Goal: Information Seeking & Learning: Check status

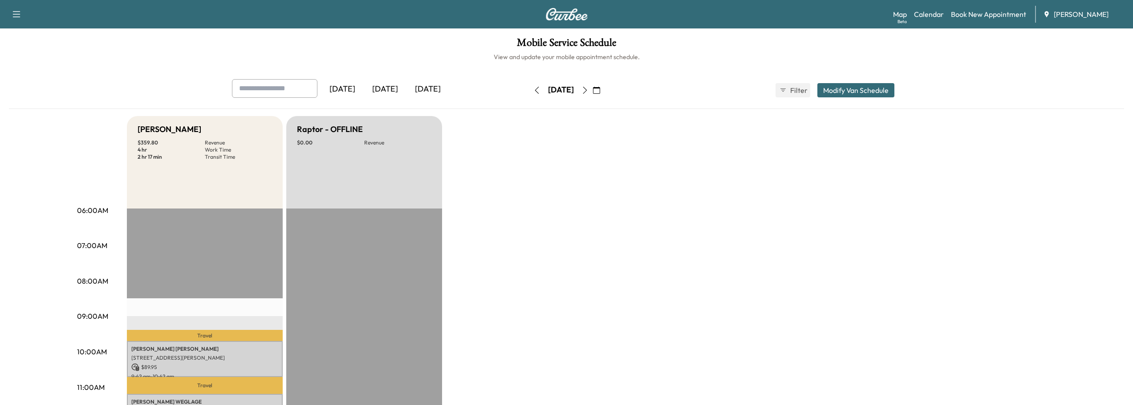
click at [406, 88] on div "[DATE]" at bounding box center [385, 89] width 43 height 20
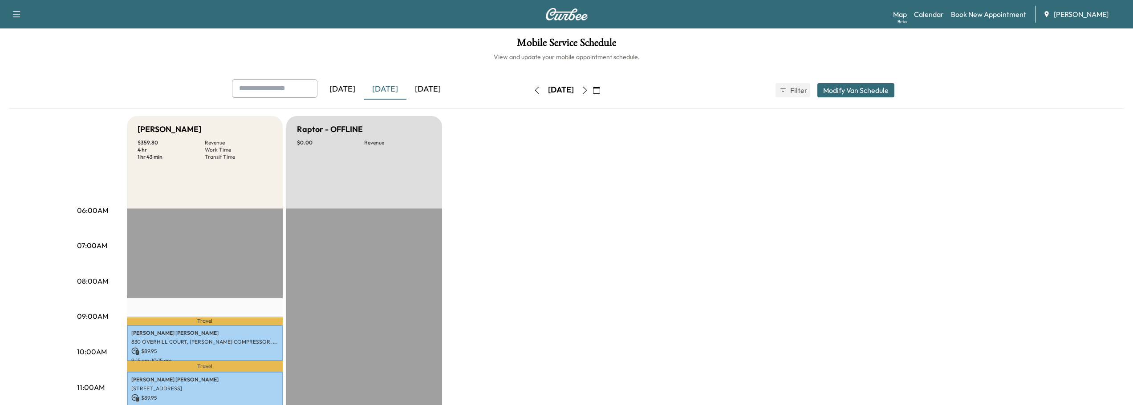
click at [448, 85] on div "[DATE]" at bounding box center [427, 89] width 43 height 20
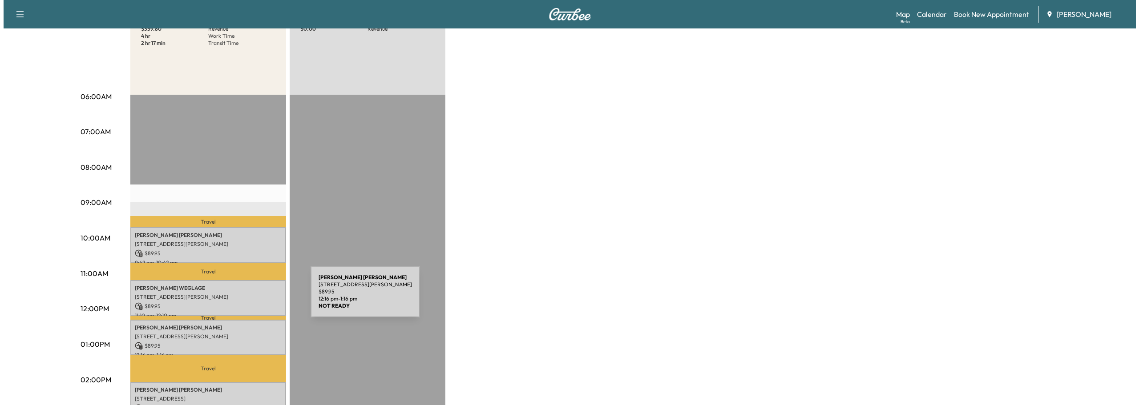
scroll to position [134, 0]
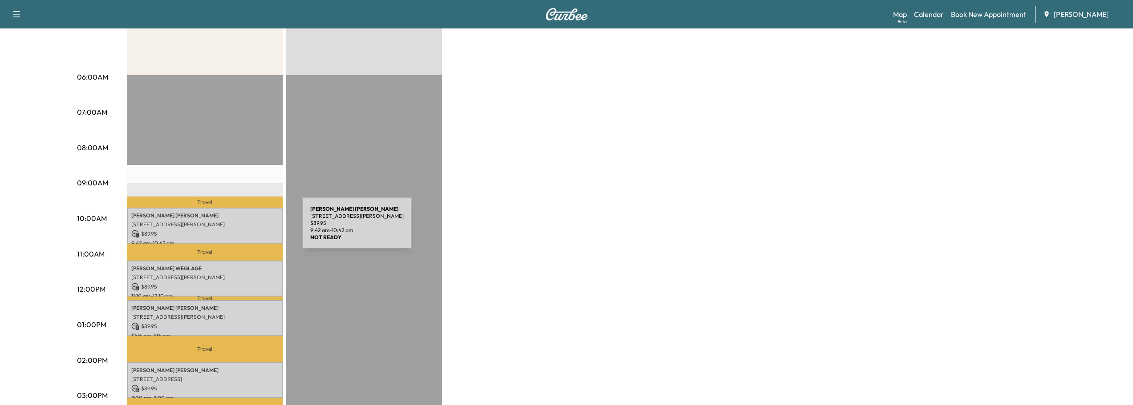
click at [235, 230] on p "$ 89.95" at bounding box center [204, 234] width 147 height 8
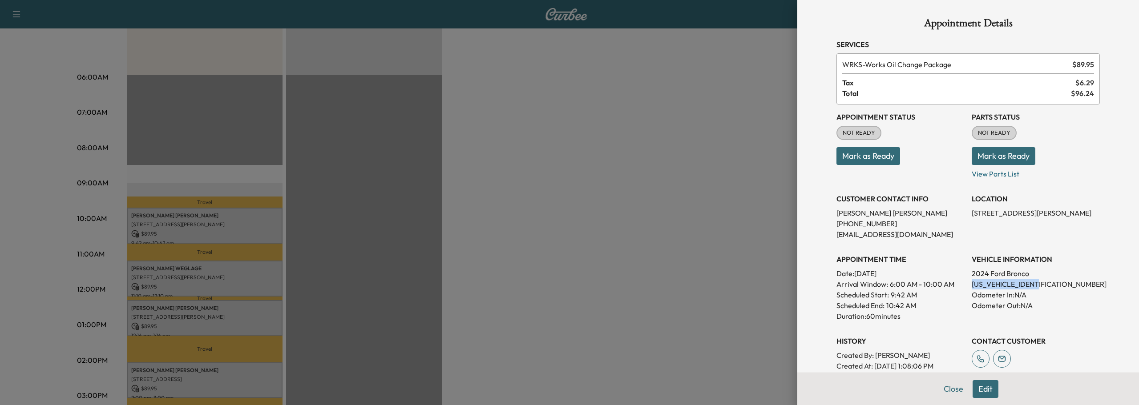
drag, startPoint x: 965, startPoint y: 283, endPoint x: 1037, endPoint y: 284, distance: 72.5
click at [1037, 284] on div "Appointment Status NOT READY Mark as Ready Parts Status NOT READY Mark as Ready…" at bounding box center [968, 249] width 263 height 288
copy p "[US_VEHICLE_IDENTIFICATION_NUMBER]"
click at [949, 391] on button "Close" at bounding box center [953, 390] width 31 height 18
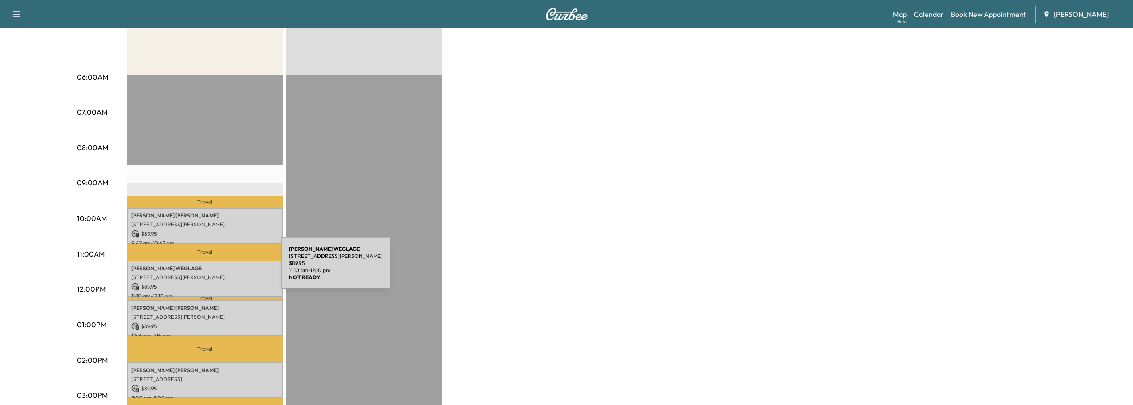
click at [214, 269] on p "[PERSON_NAME]" at bounding box center [204, 268] width 147 height 7
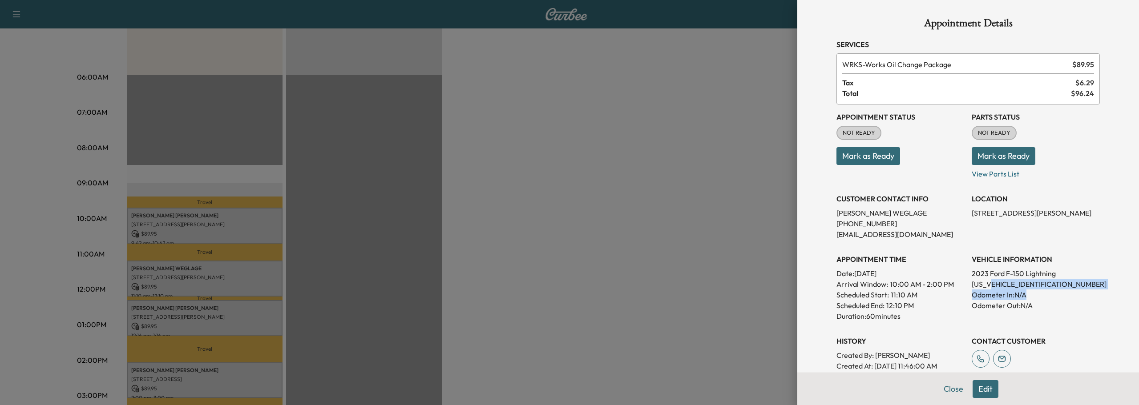
drag, startPoint x: 1043, startPoint y: 290, endPoint x: 984, endPoint y: 281, distance: 59.0
click at [984, 281] on div "VEHICLE INFORMATION 2023 Ford F-150 Lightning [US_VEHICLE_IDENTIFICATION_NUMBER…" at bounding box center [1036, 284] width 128 height 75
click at [1024, 291] on p "Odometer In: N/A" at bounding box center [1036, 295] width 128 height 11
drag, startPoint x: 1045, startPoint y: 283, endPoint x: 1019, endPoint y: 283, distance: 26.7
click at [1019, 283] on p "[US_VEHICLE_IDENTIFICATION_NUMBER]" at bounding box center [1036, 284] width 128 height 11
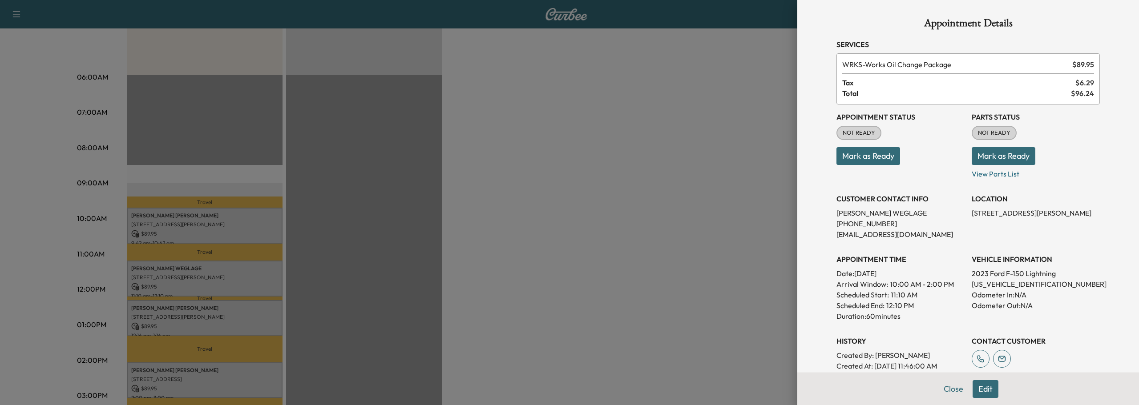
click at [666, 212] on div at bounding box center [569, 202] width 1139 height 405
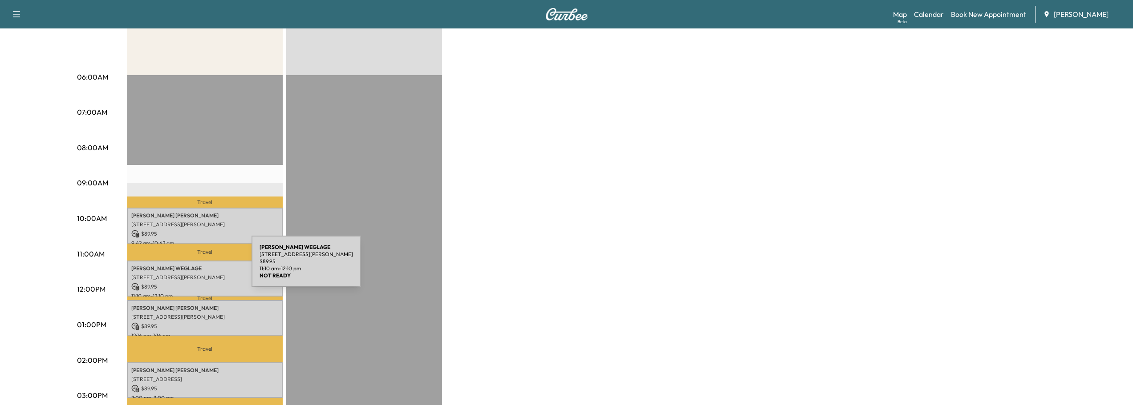
click at [185, 267] on p "[PERSON_NAME]" at bounding box center [204, 268] width 147 height 7
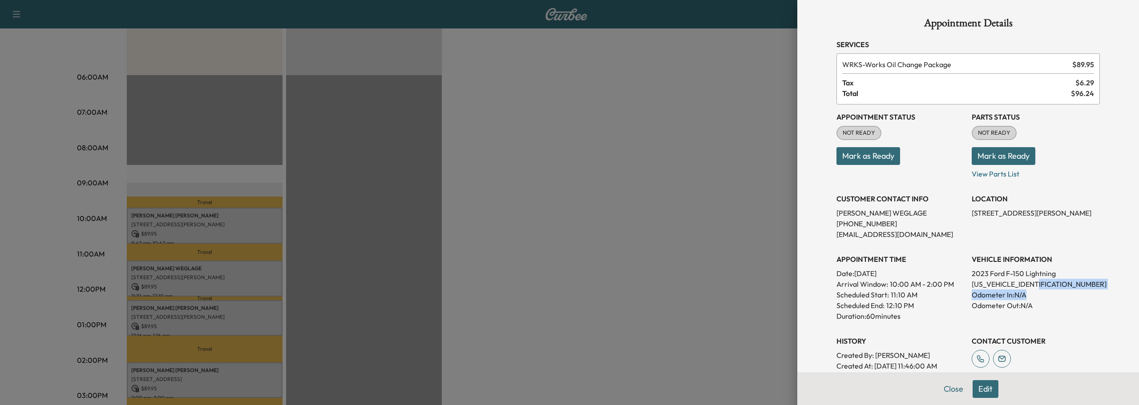
drag, startPoint x: 1047, startPoint y: 292, endPoint x: 1045, endPoint y: 286, distance: 7.2
click at [1045, 286] on div "VEHICLE INFORMATION 2023 Ford F-150 Lightning [US_VEHICLE_IDENTIFICATION_NUMBER…" at bounding box center [1036, 284] width 128 height 75
click at [1045, 286] on p "[US_VEHICLE_IDENTIFICATION_NUMBER]" at bounding box center [1036, 284] width 128 height 11
click at [1045, 284] on p "[US_VEHICLE_IDENTIFICATION_NUMBER]" at bounding box center [1036, 284] width 128 height 11
drag, startPoint x: 1045, startPoint y: 284, endPoint x: 971, endPoint y: 283, distance: 74.8
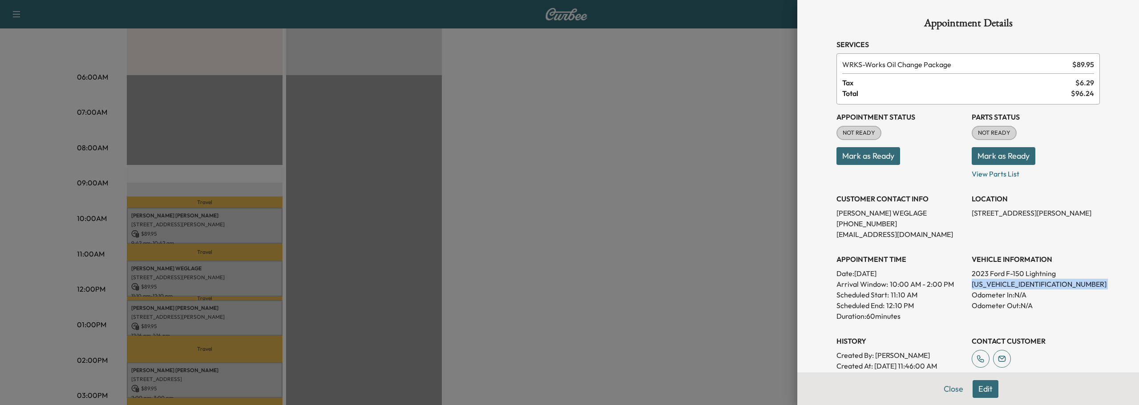
click at [972, 283] on p "[US_VEHICLE_IDENTIFICATION_NUMBER]" at bounding box center [1036, 284] width 128 height 11
copy p "[US_VEHICLE_IDENTIFICATION_NUMBER]"
click at [682, 198] on div at bounding box center [569, 202] width 1139 height 405
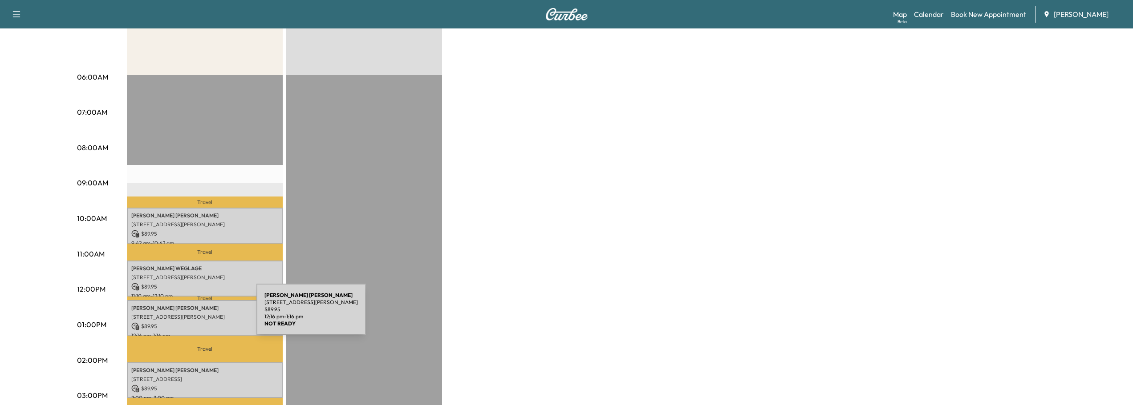
click at [190, 315] on p "[STREET_ADDRESS][PERSON_NAME]" at bounding box center [204, 317] width 147 height 7
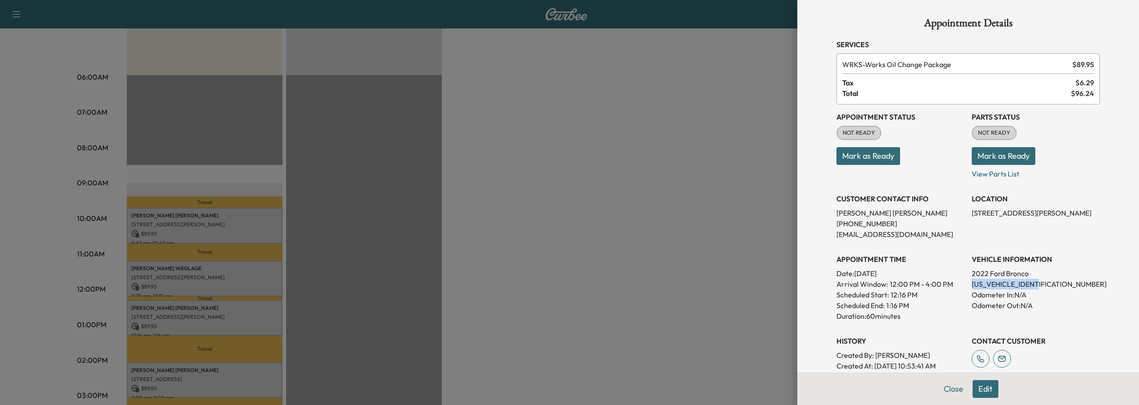
drag, startPoint x: 1042, startPoint y: 285, endPoint x: 964, endPoint y: 286, distance: 78.3
click at [964, 286] on div "Appointment Status NOT READY Mark as Ready Parts Status NOT READY Mark as Ready…" at bounding box center [968, 249] width 263 height 288
copy p "[US_VEHICLE_IDENTIFICATION_NUMBER]"
click at [582, 224] on div at bounding box center [569, 202] width 1139 height 405
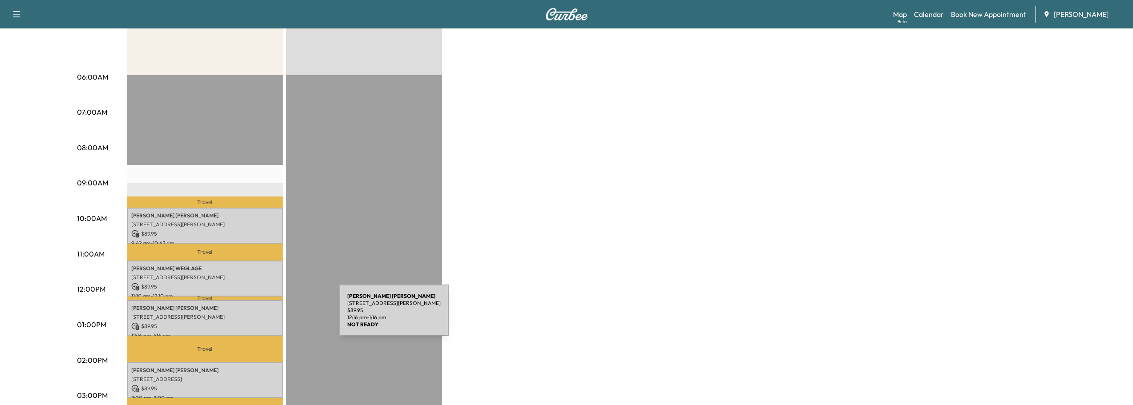
click at [272, 316] on p "[STREET_ADDRESS][PERSON_NAME]" at bounding box center [204, 317] width 147 height 7
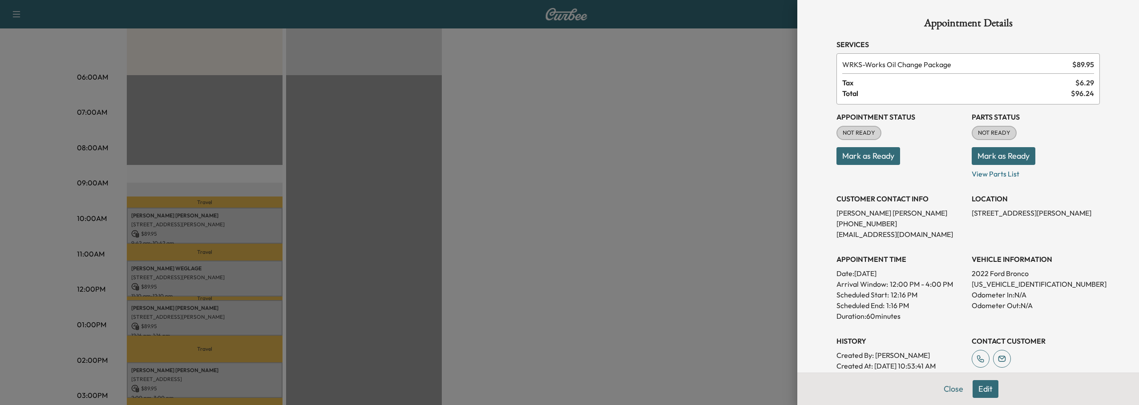
click at [253, 366] on div at bounding box center [569, 202] width 1139 height 405
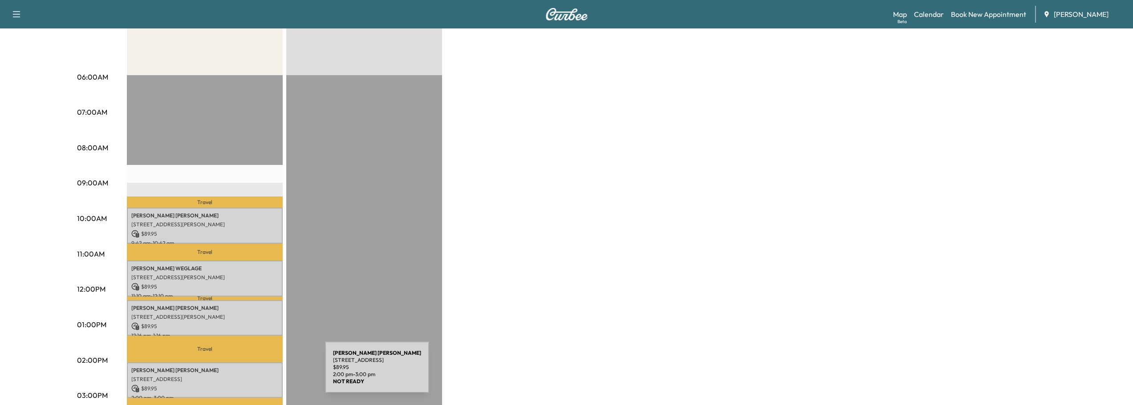
click at [258, 376] on p "[STREET_ADDRESS]" at bounding box center [204, 379] width 147 height 7
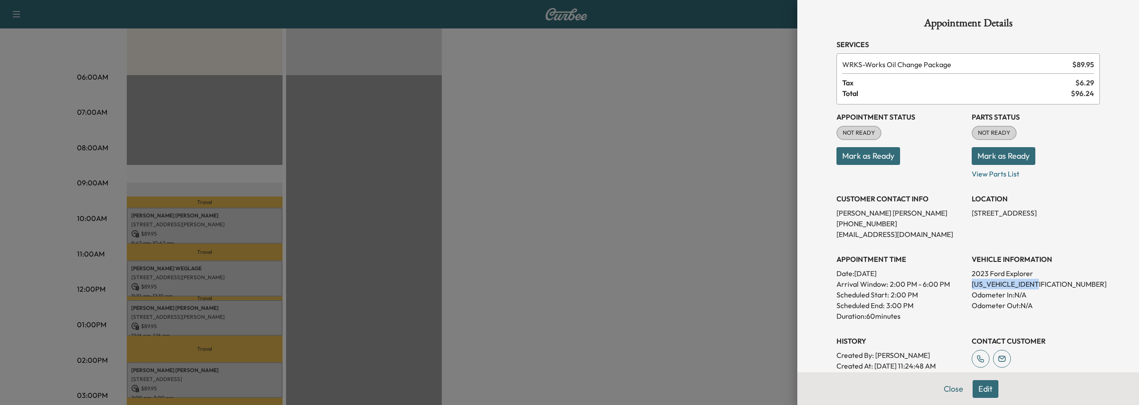
drag, startPoint x: 1041, startPoint y: 287, endPoint x: 964, endPoint y: 288, distance: 76.1
click at [964, 288] on div "Appointment Status NOT READY Mark as Ready Parts Status NOT READY Mark as Ready…" at bounding box center [968, 238] width 263 height 267
copy p "[US_VEHICLE_IDENTIFICATION_NUMBER]"
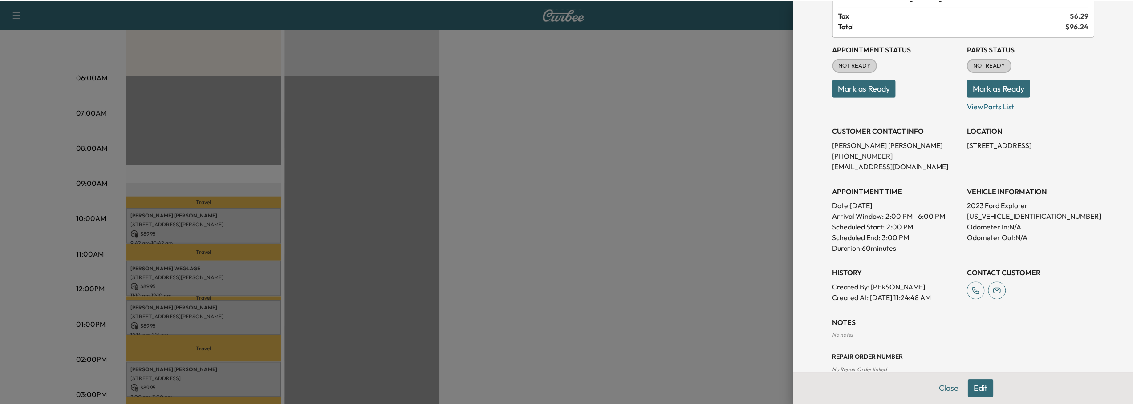
scroll to position [0, 0]
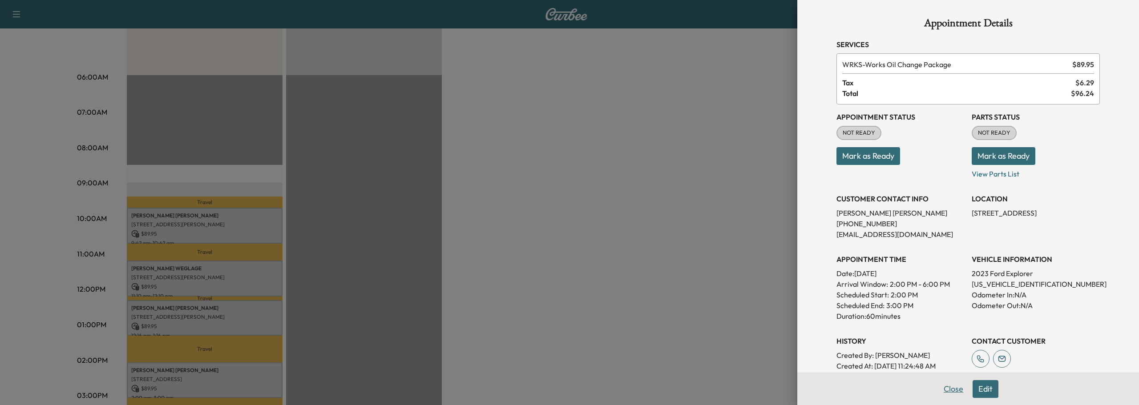
click at [949, 391] on button "Close" at bounding box center [953, 390] width 31 height 18
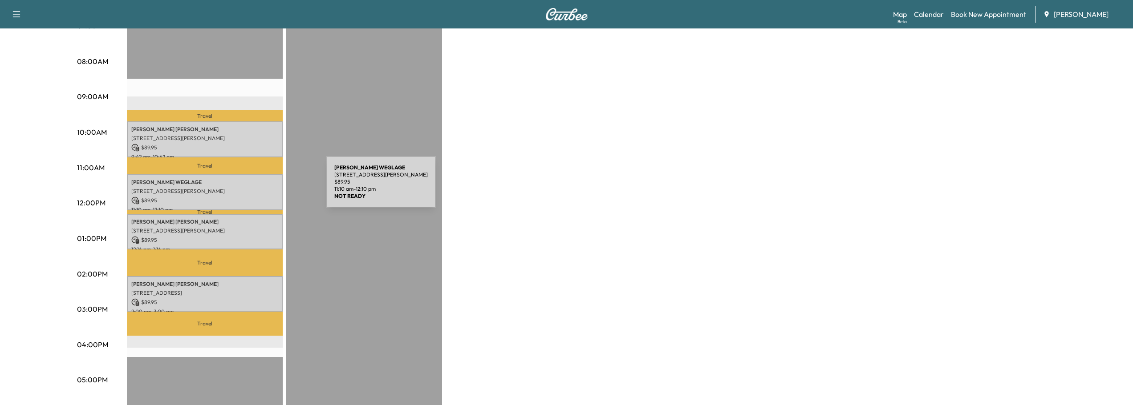
scroll to position [223, 0]
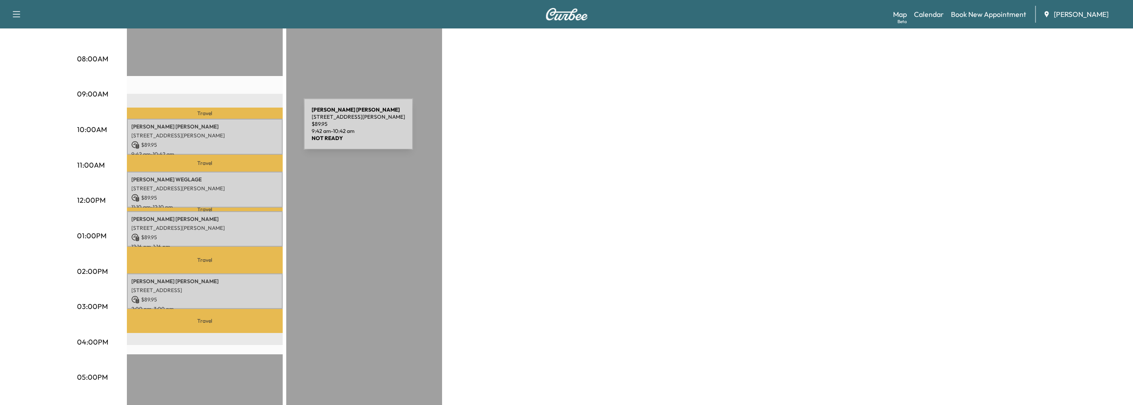
click at [237, 130] on div "[PERSON_NAME] [STREET_ADDRESS][PERSON_NAME] $ 89.95 9:42 am - 10:42 am" at bounding box center [205, 137] width 156 height 36
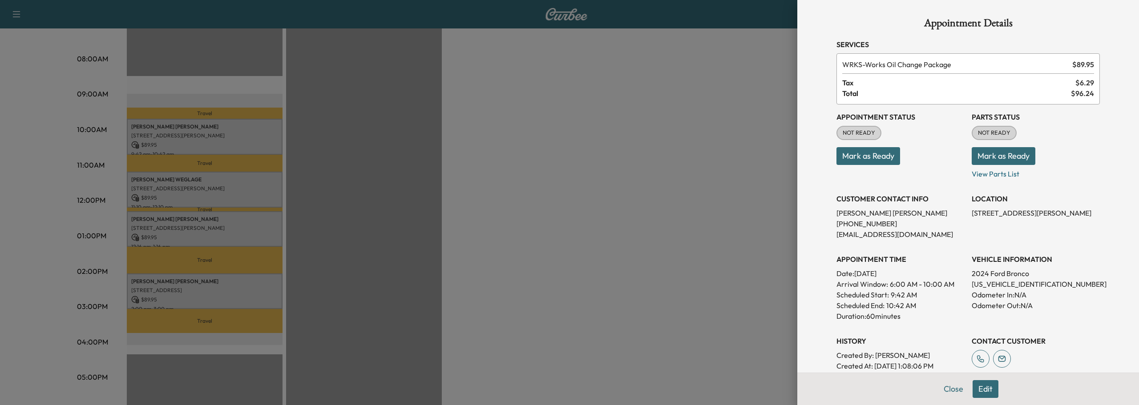
click at [235, 177] on div at bounding box center [569, 202] width 1139 height 405
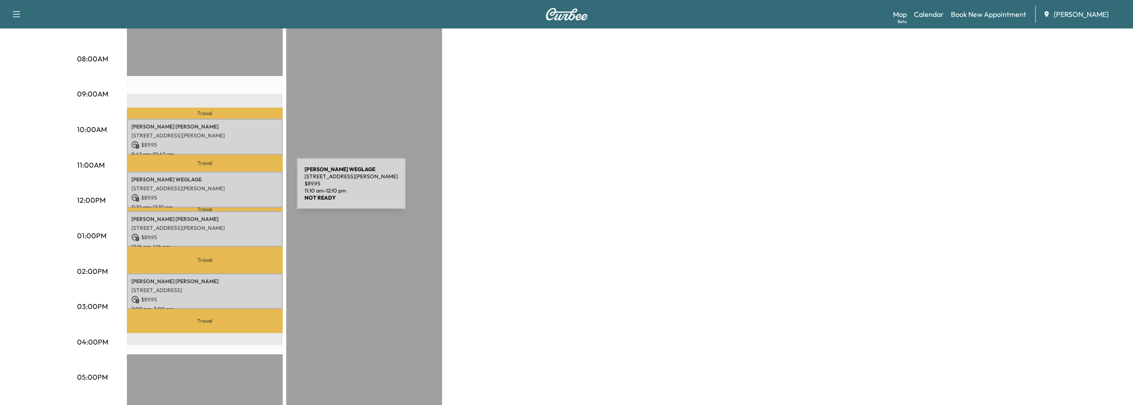
click at [230, 189] on p "[STREET_ADDRESS][PERSON_NAME]" at bounding box center [204, 188] width 147 height 7
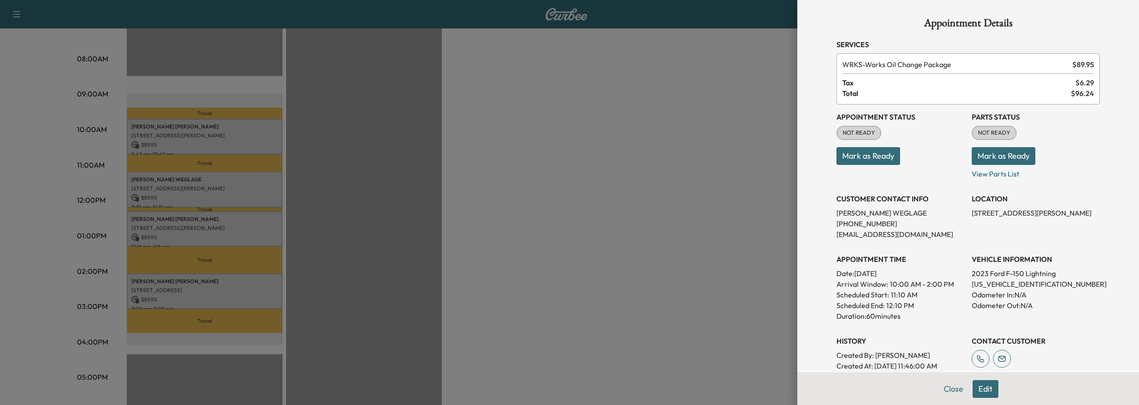
click at [317, 186] on div at bounding box center [569, 202] width 1139 height 405
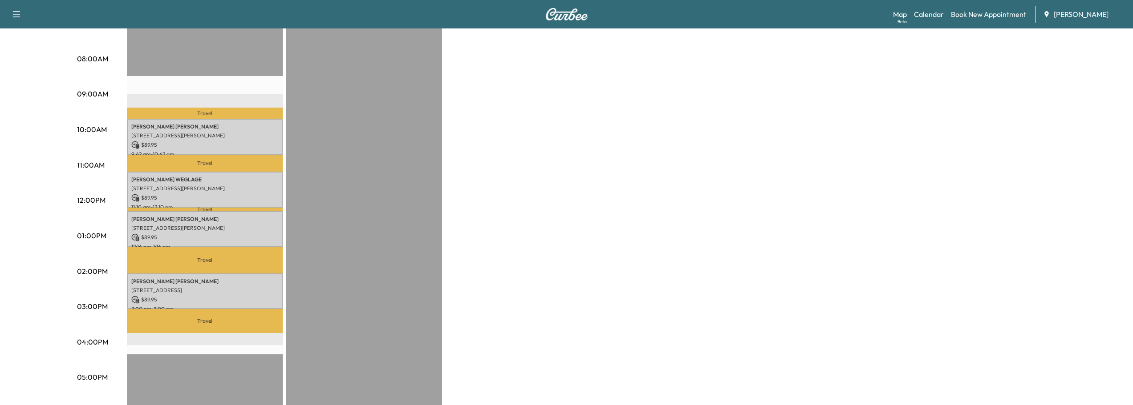
click at [262, 219] on p "[PERSON_NAME]" at bounding box center [204, 219] width 147 height 7
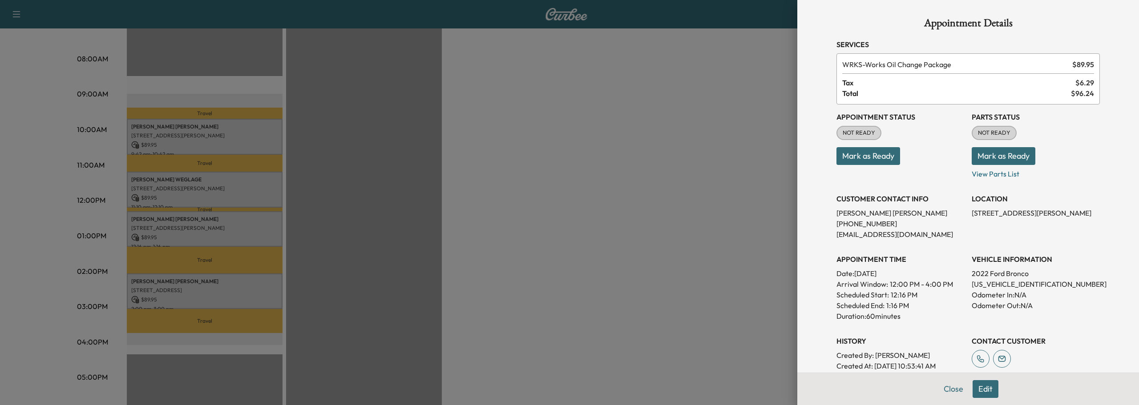
click at [255, 223] on div at bounding box center [569, 202] width 1139 height 405
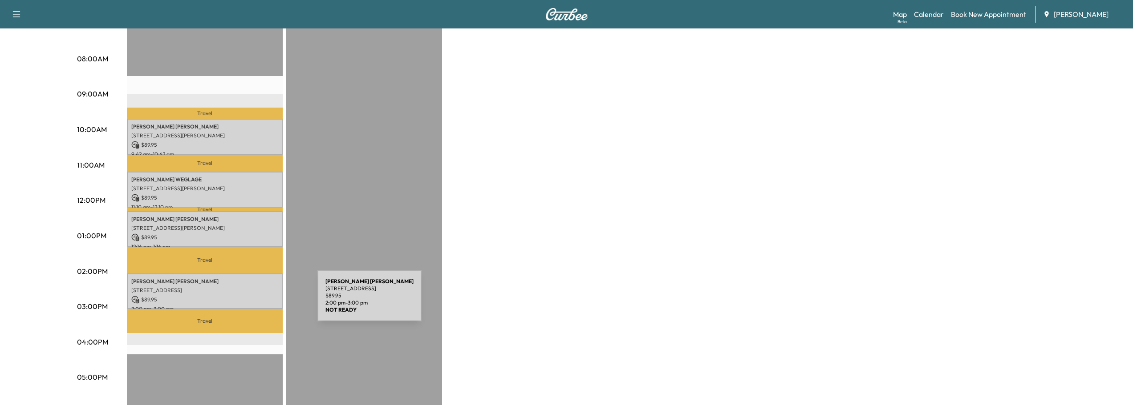
click at [247, 316] on p "Travel" at bounding box center [205, 321] width 156 height 24
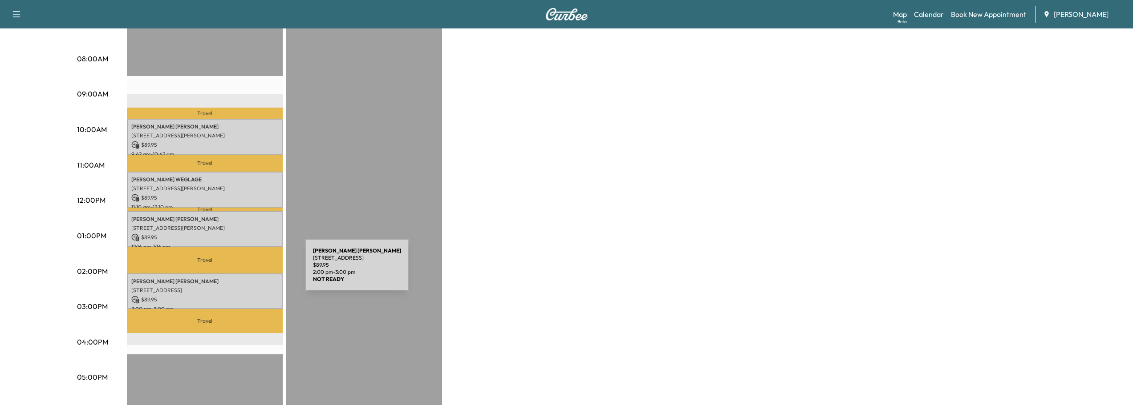
click at [238, 274] on div "[PERSON_NAME] [STREET_ADDRESS] $ 89.95 2:00 pm - 3:00 pm" at bounding box center [205, 292] width 156 height 36
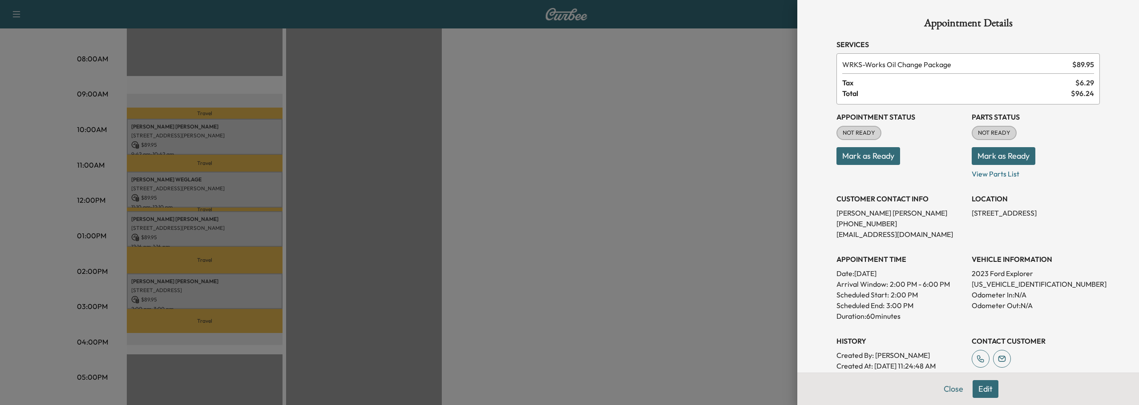
click at [385, 251] on div at bounding box center [569, 202] width 1139 height 405
